Goal: Communication & Community: Share content

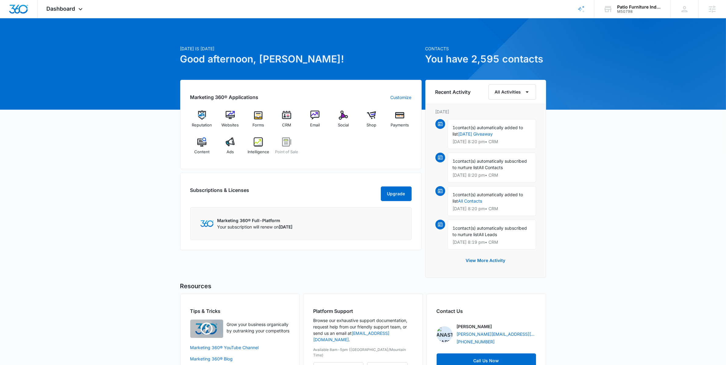
click at [633, 20] on div at bounding box center [661, 147] width 520 height 520
click at [630, 13] on div "M50798" at bounding box center [639, 11] width 45 height 4
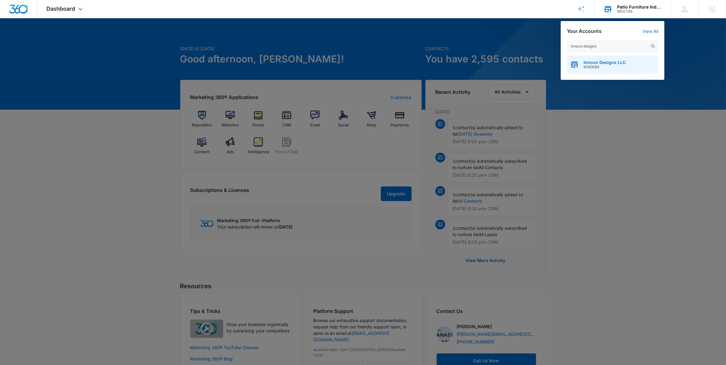
type input "innovo designs"
click at [618, 63] on span "Innovo Designs LLC" at bounding box center [605, 62] width 42 height 5
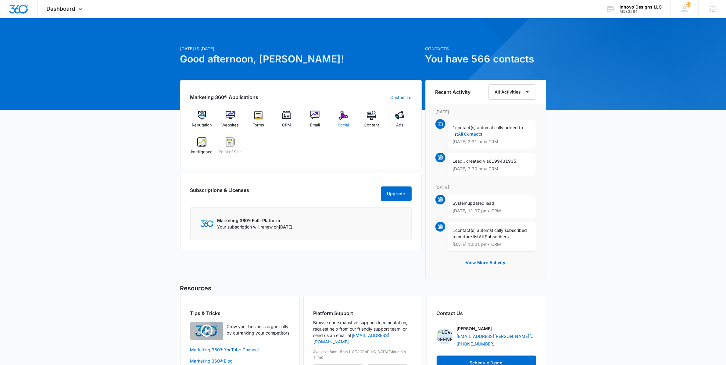
click at [347, 122] on div "Social" at bounding box center [343, 122] width 23 height 22
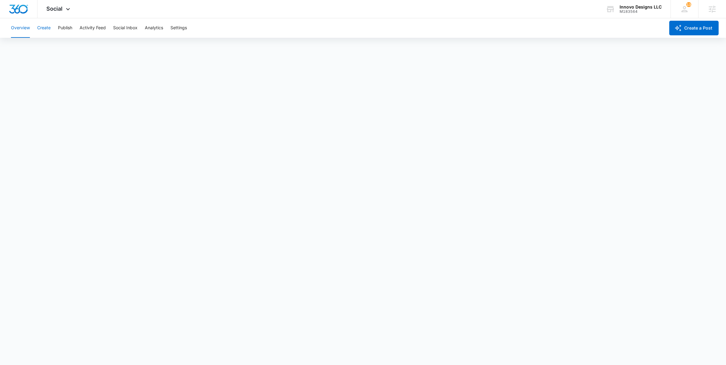
click at [47, 27] on button "Create" at bounding box center [43, 28] width 13 height 20
click at [75, 29] on div "Overview Create Publish Activity Feed Social Inbox Analytics Settings" at bounding box center [336, 28] width 658 height 20
click at [98, 27] on button "Activity Feed" at bounding box center [93, 28] width 26 height 20
click at [135, 24] on button "Social Inbox" at bounding box center [125, 28] width 24 height 20
click at [168, 24] on div "Overview Create Publish Activity Feed Social Inbox Analytics Settings" at bounding box center [336, 28] width 658 height 20
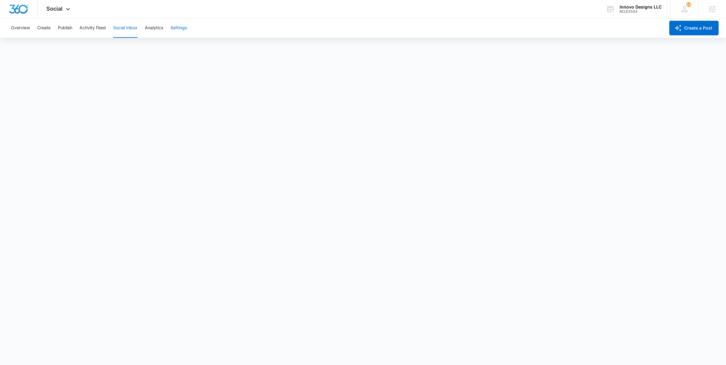
click at [178, 24] on button "Settings" at bounding box center [179, 28] width 16 height 20
click at [160, 26] on button "Analytics" at bounding box center [154, 28] width 18 height 20
click at [200, 50] on button "Reports" at bounding box center [201, 46] width 16 height 17
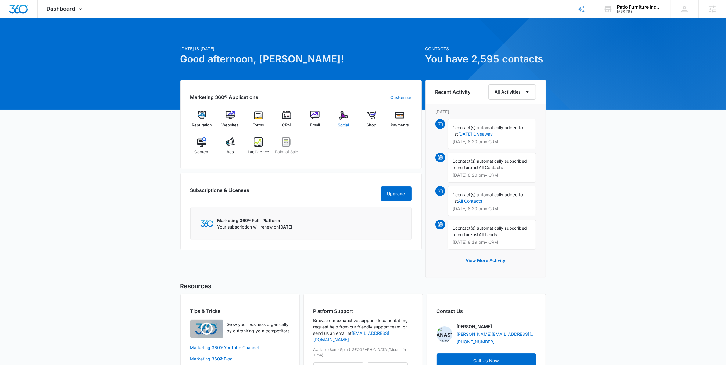
click at [341, 120] on div "Social" at bounding box center [343, 122] width 23 height 22
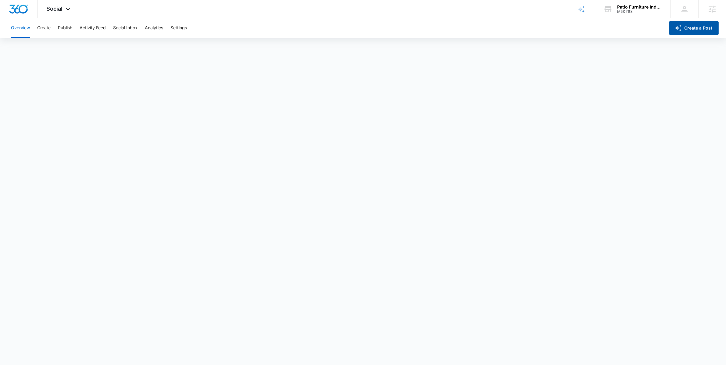
click at [676, 30] on icon "button" at bounding box center [678, 27] width 7 height 7
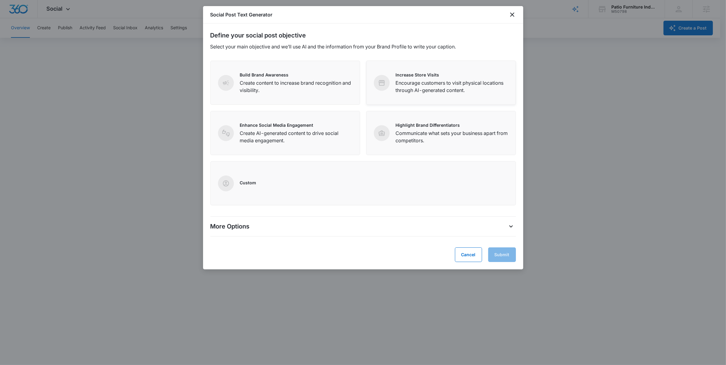
click at [470, 72] on p "Increase Store Visits" at bounding box center [452, 75] width 113 height 6
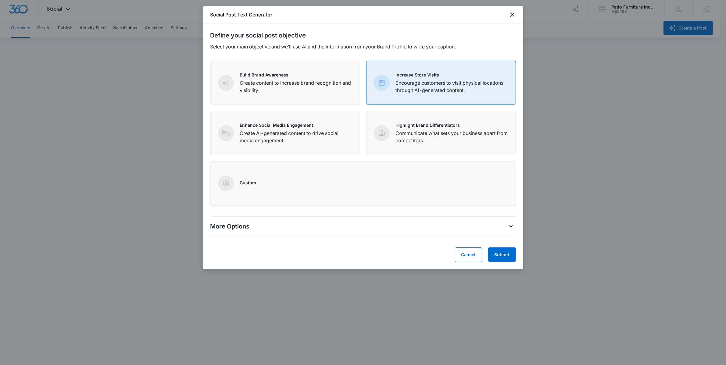
click at [343, 190] on div "Custom" at bounding box center [363, 184] width 290 height 16
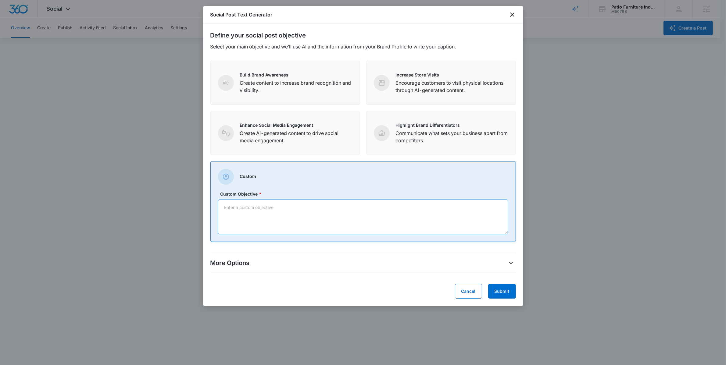
click at [408, 233] on textarea "Custom Objective *" at bounding box center [363, 217] width 290 height 35
paste textarea "2025 Our Town Home and Garden Show coming up on Saturday, August 23rd and Sunda…"
type textarea "Drive attendance to the upcoming 2025 Our Town Home and Garden Show coming up o…"
click at [498, 293] on button "Submit" at bounding box center [502, 291] width 28 height 15
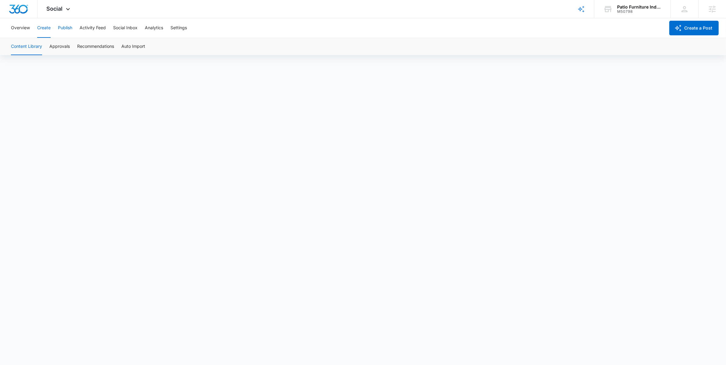
click at [60, 27] on button "Publish" at bounding box center [65, 28] width 14 height 20
